Goal: Navigation & Orientation: Find specific page/section

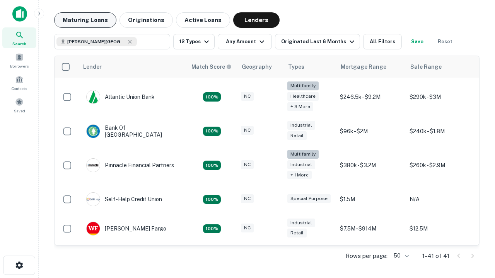
click at [85, 20] on button "Maturing Loans" at bounding box center [85, 19] width 62 height 15
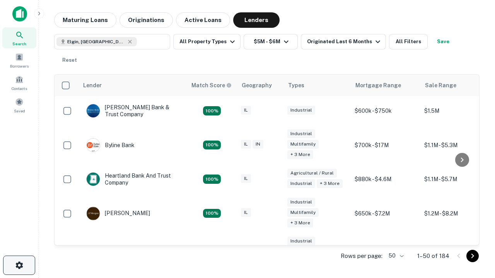
click at [19, 266] on icon "button" at bounding box center [19, 265] width 9 height 9
